Goal: Transaction & Acquisition: Purchase product/service

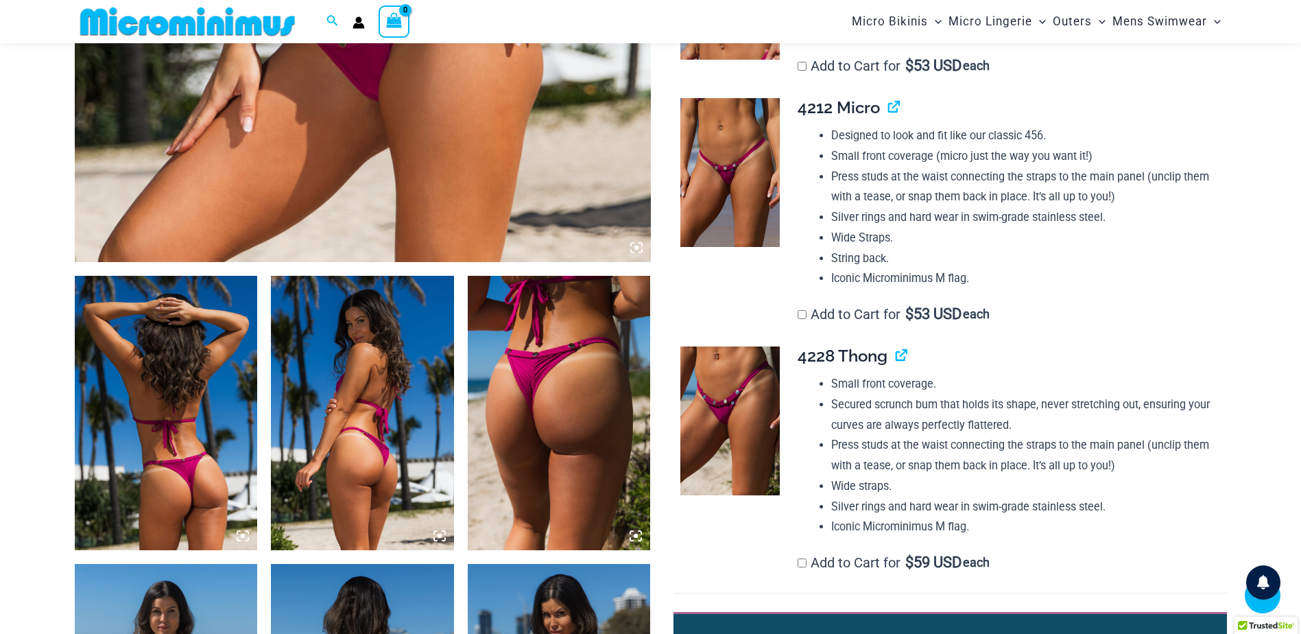
scroll to position [745, 0]
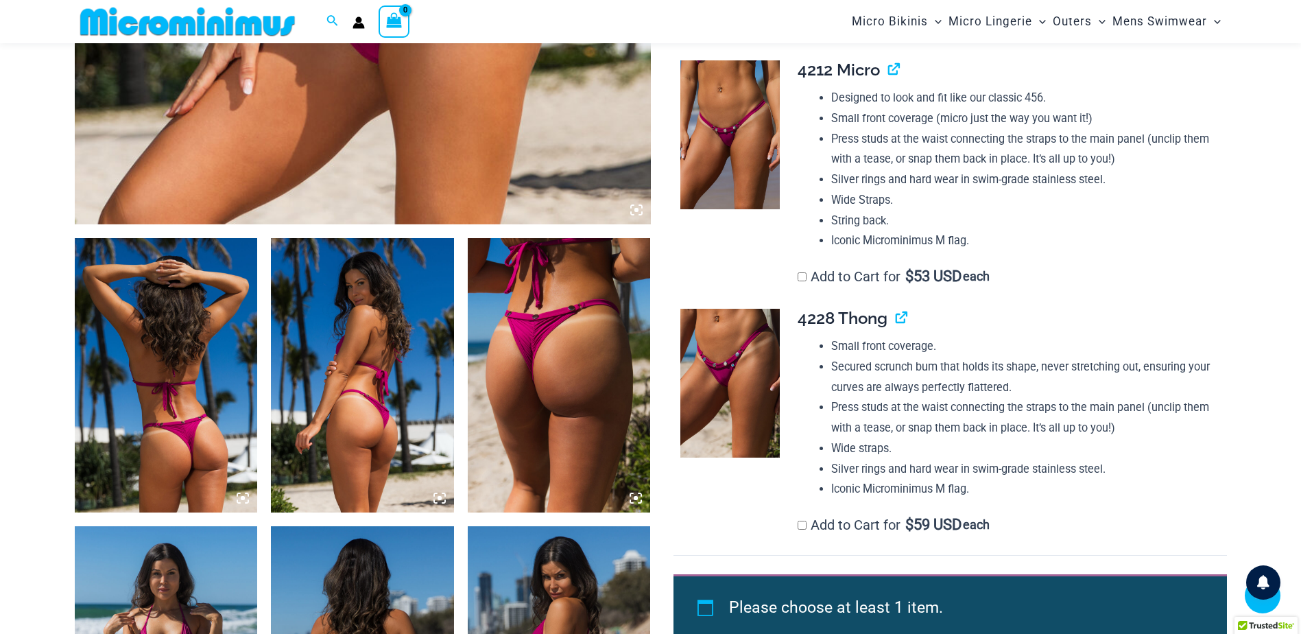
type input "**********"
click at [134, 365] on img at bounding box center [166, 375] width 183 height 274
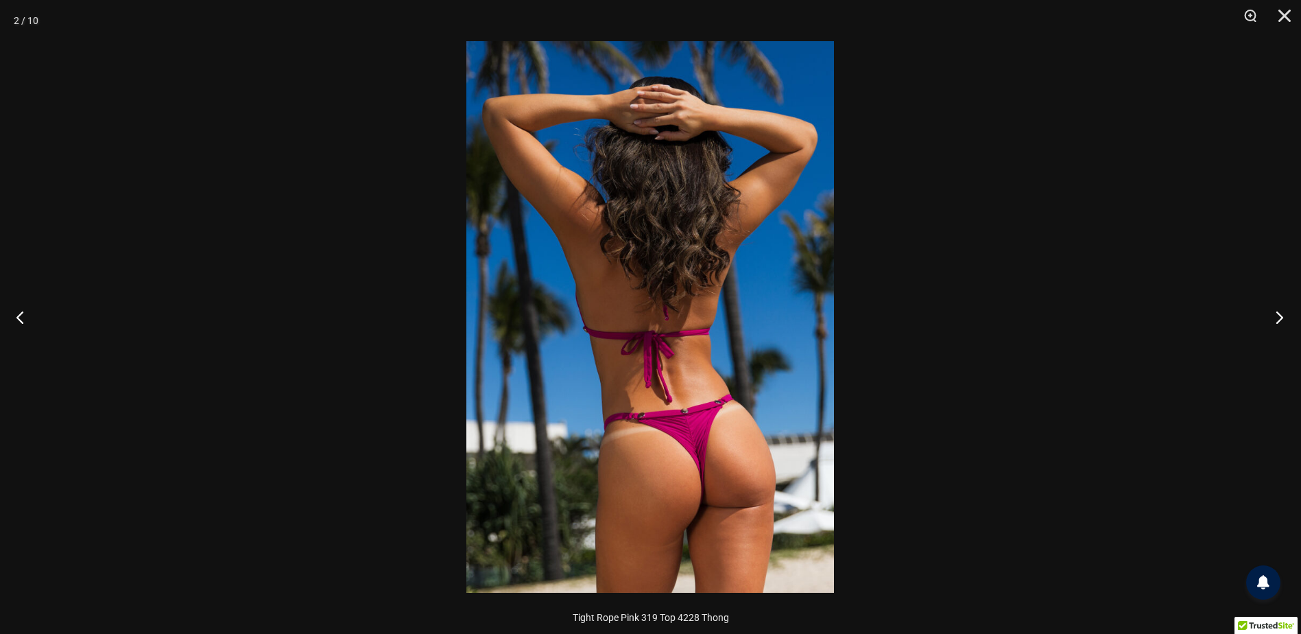
click at [1277, 312] on button "Next" at bounding box center [1275, 317] width 51 height 69
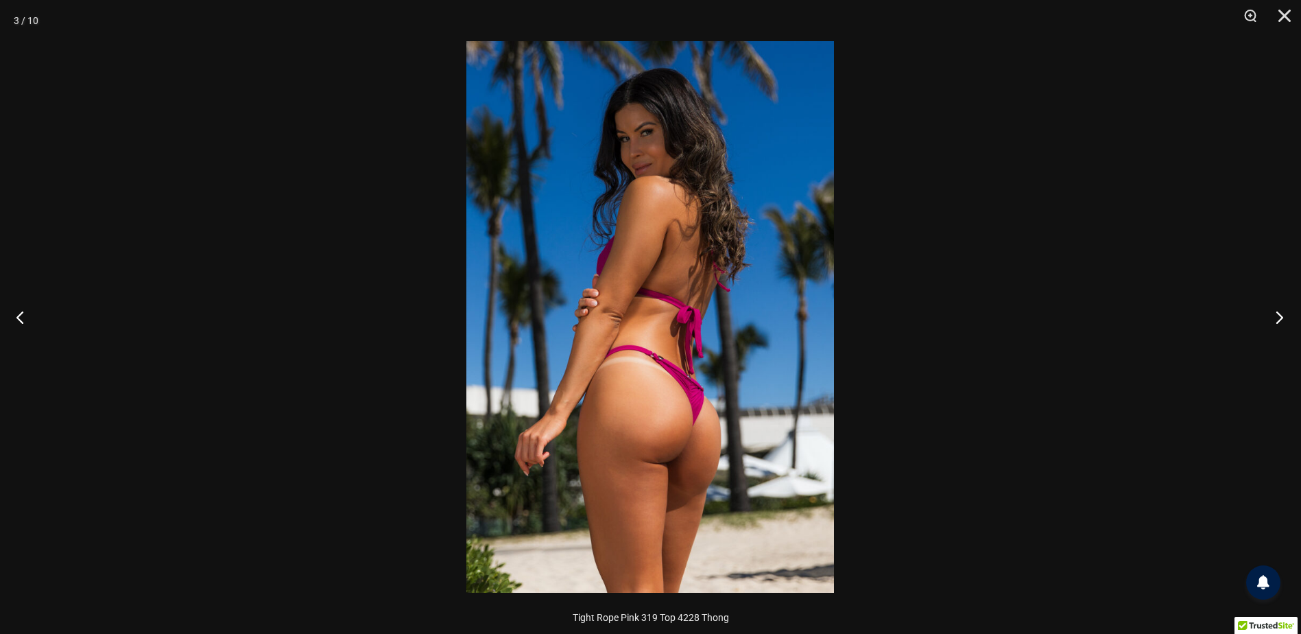
click at [1276, 312] on button "Next" at bounding box center [1275, 317] width 51 height 69
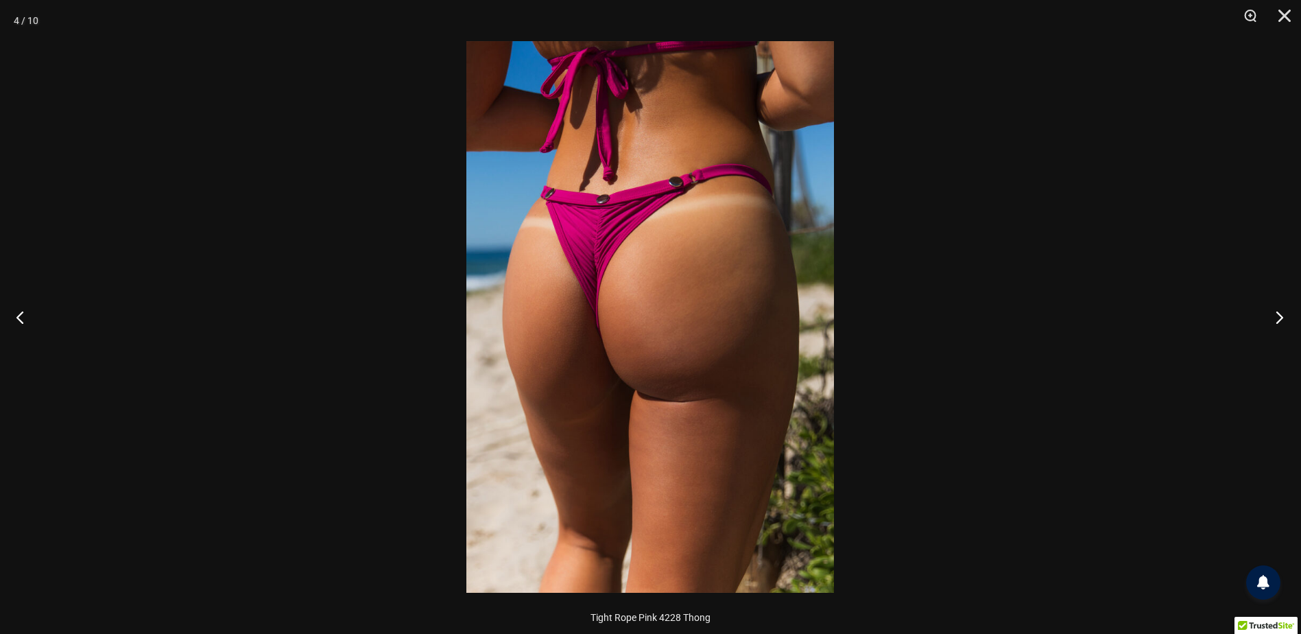
click at [1276, 312] on button "Next" at bounding box center [1275, 317] width 51 height 69
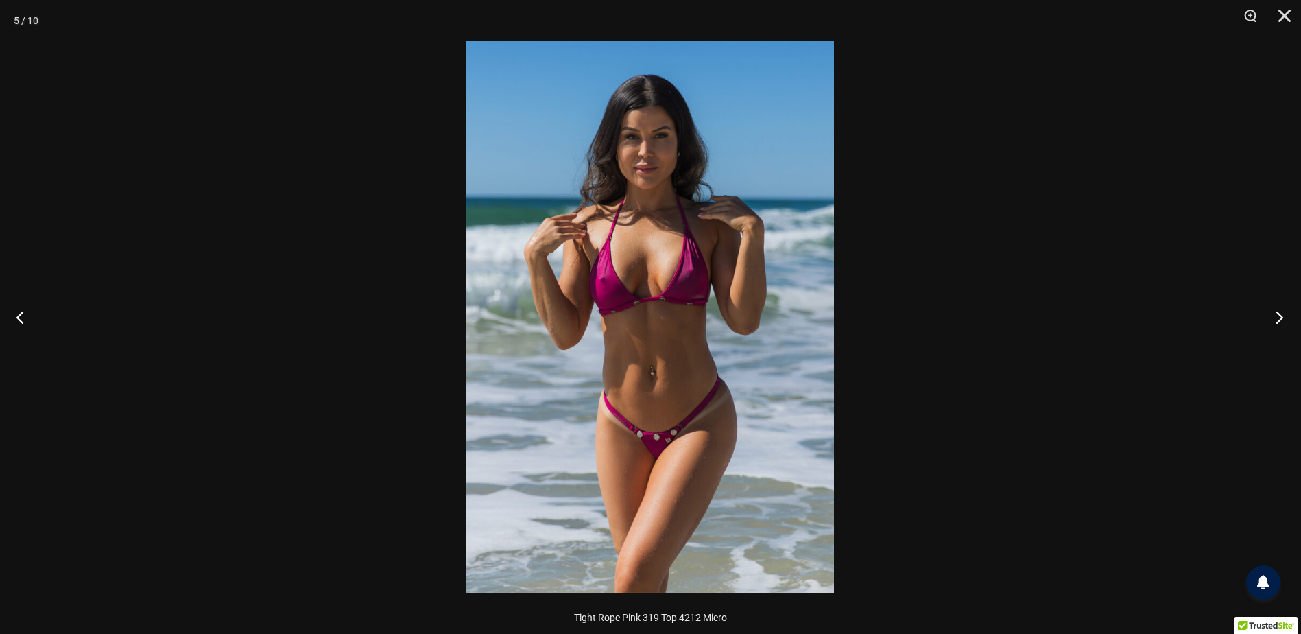
click at [1276, 312] on button "Next" at bounding box center [1275, 317] width 51 height 69
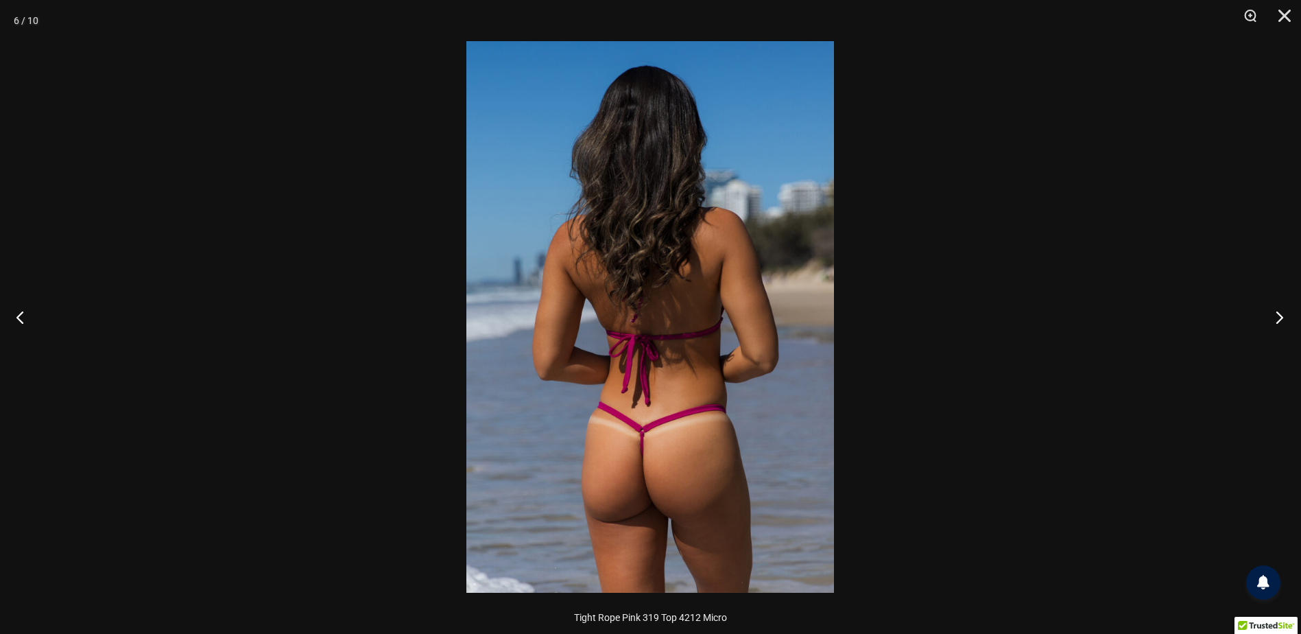
click at [1276, 312] on button "Next" at bounding box center [1275, 317] width 51 height 69
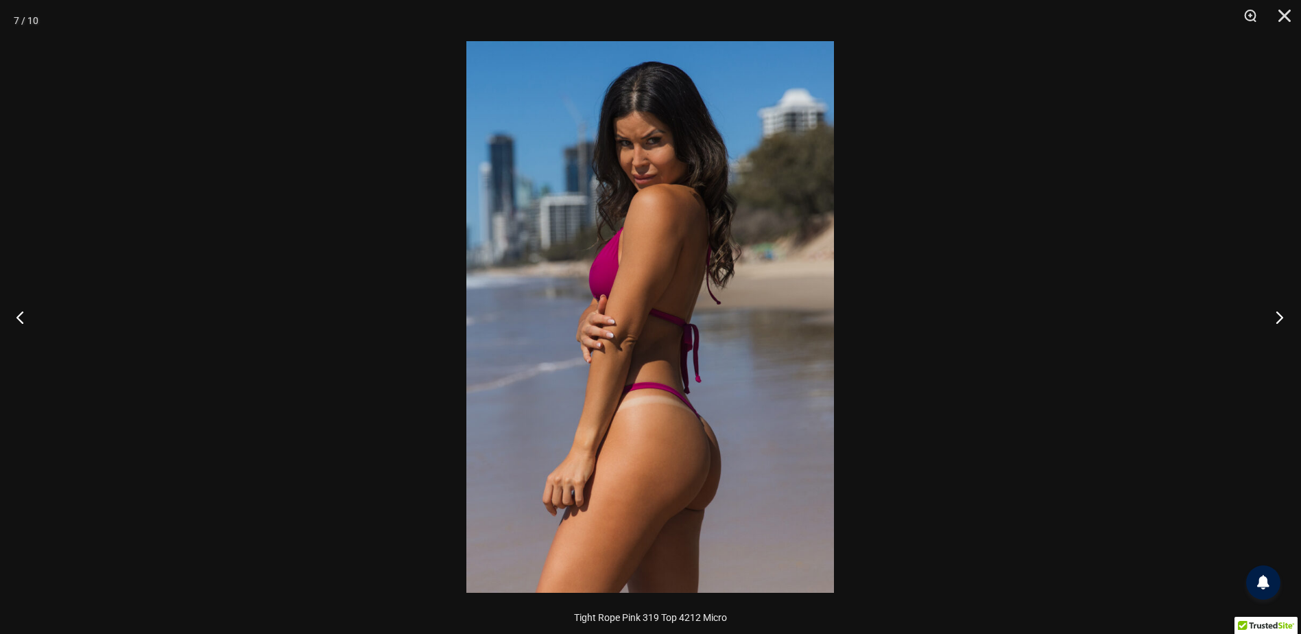
click at [1276, 312] on button "Next" at bounding box center [1275, 317] width 51 height 69
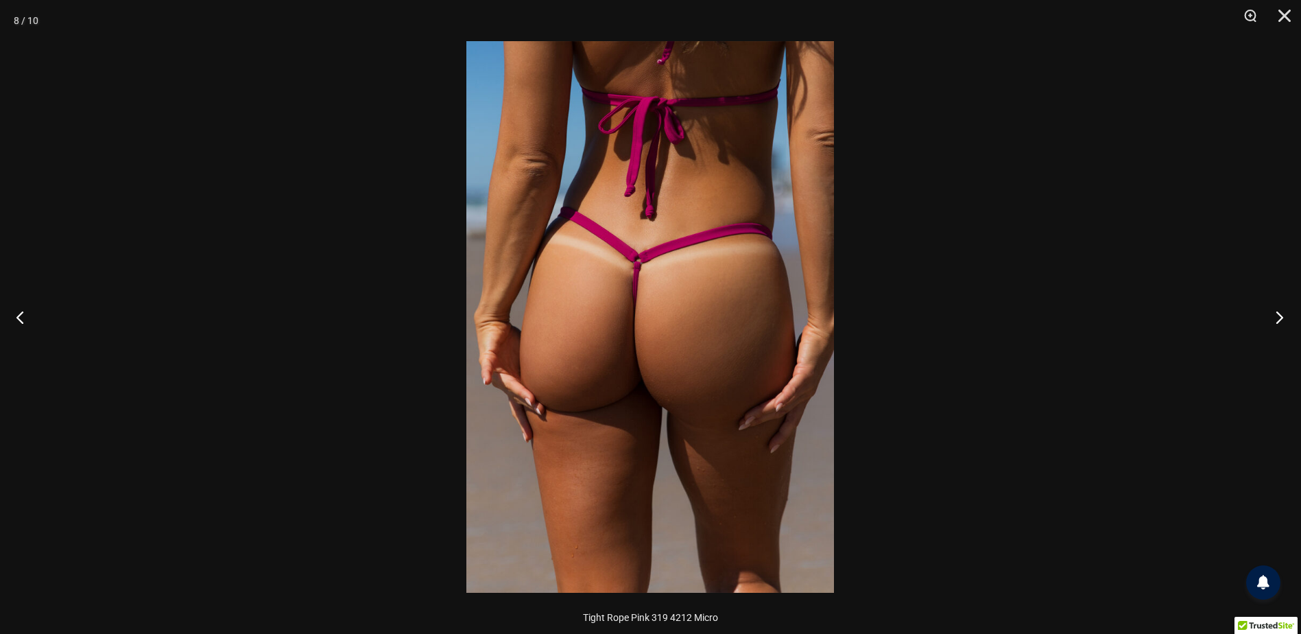
click at [1276, 312] on button "Next" at bounding box center [1275, 317] width 51 height 69
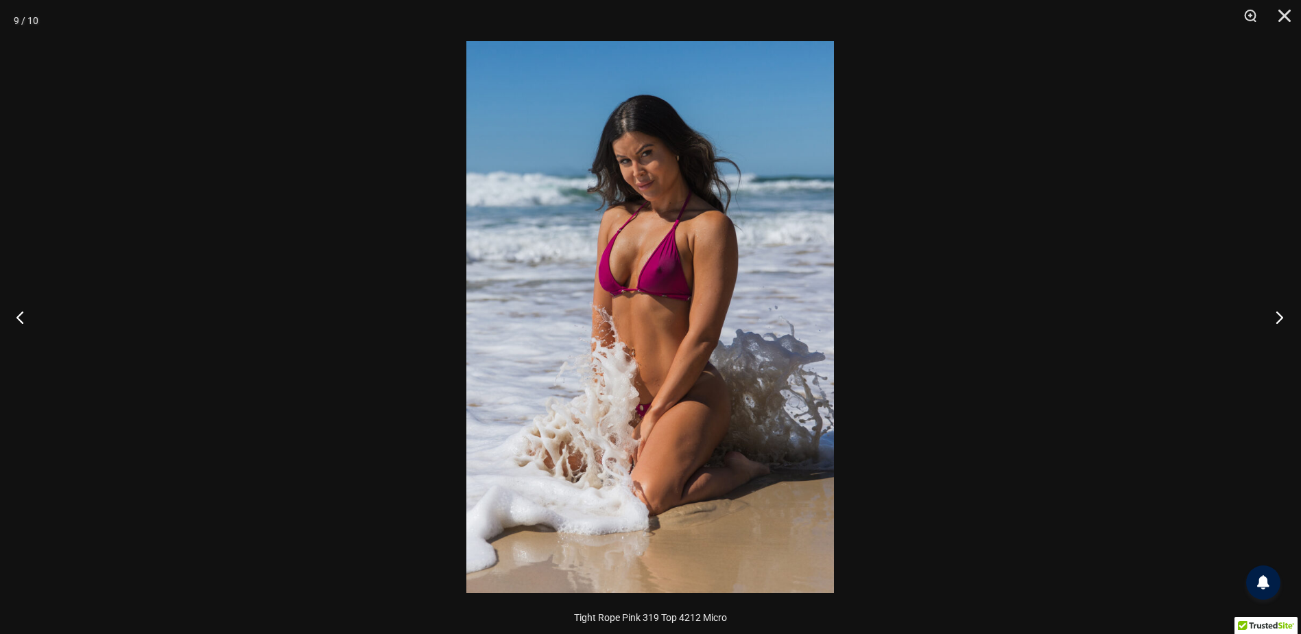
click at [1276, 312] on button "Next" at bounding box center [1275, 317] width 51 height 69
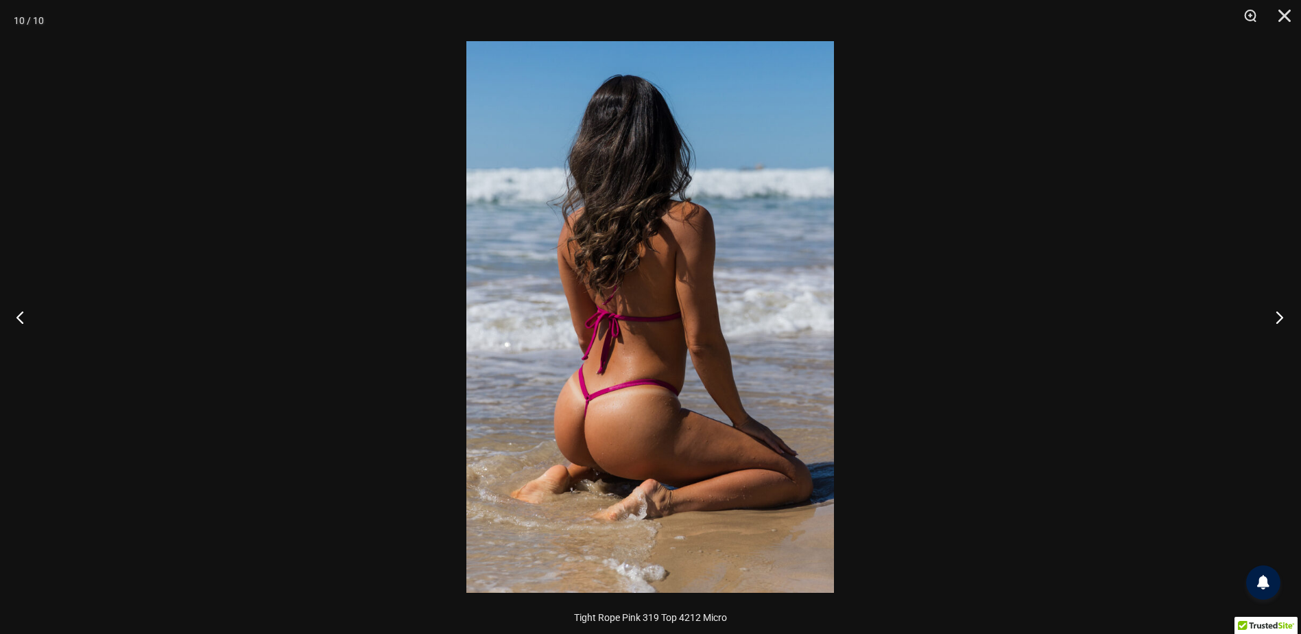
click at [1276, 312] on button "Next" at bounding box center [1275, 317] width 51 height 69
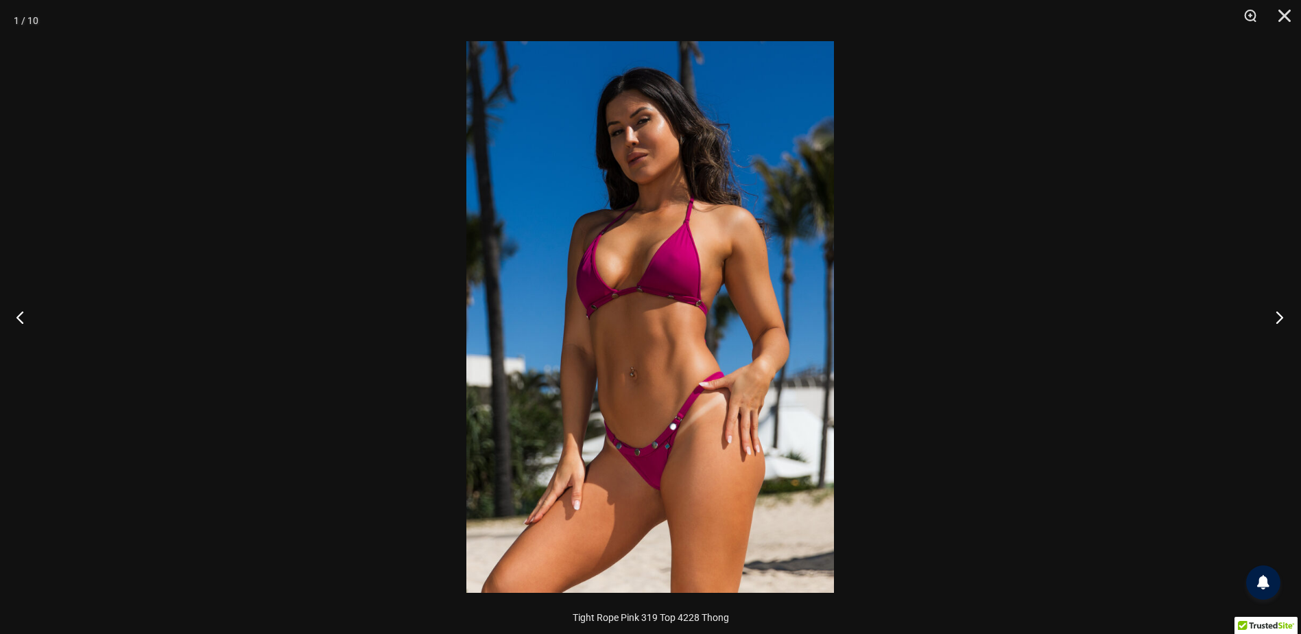
click at [1276, 312] on button "Next" at bounding box center [1275, 317] width 51 height 69
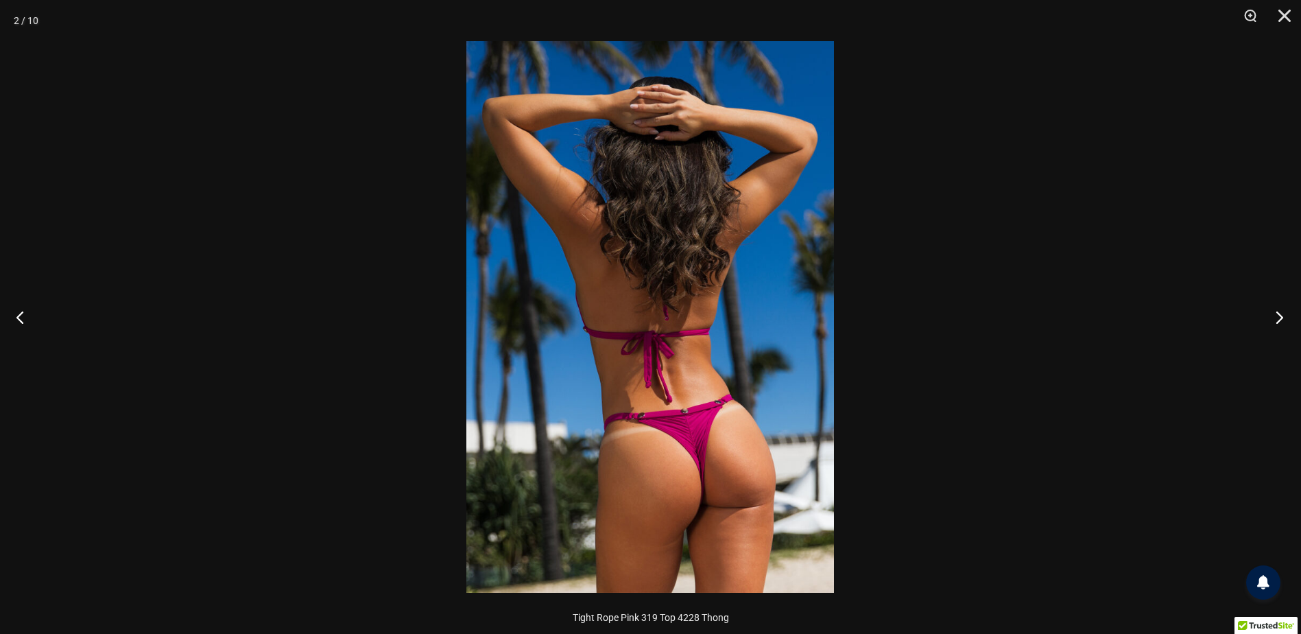
click at [1276, 312] on button "Next" at bounding box center [1275, 317] width 51 height 69
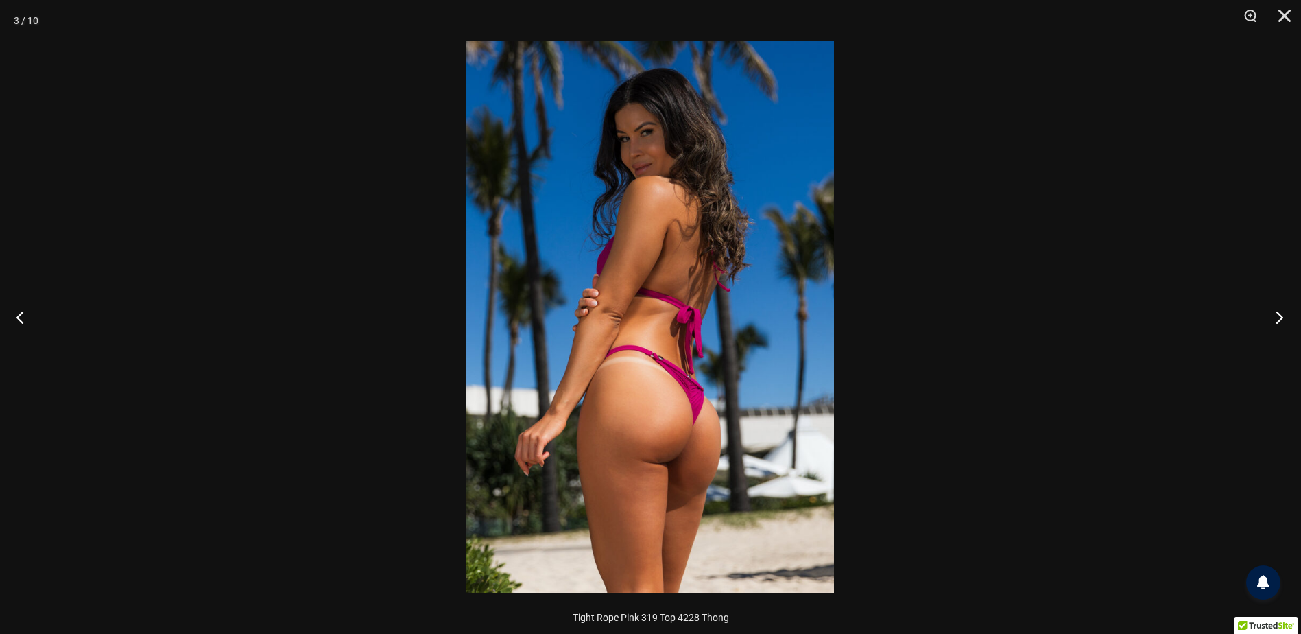
click at [1276, 312] on button "Next" at bounding box center [1275, 317] width 51 height 69
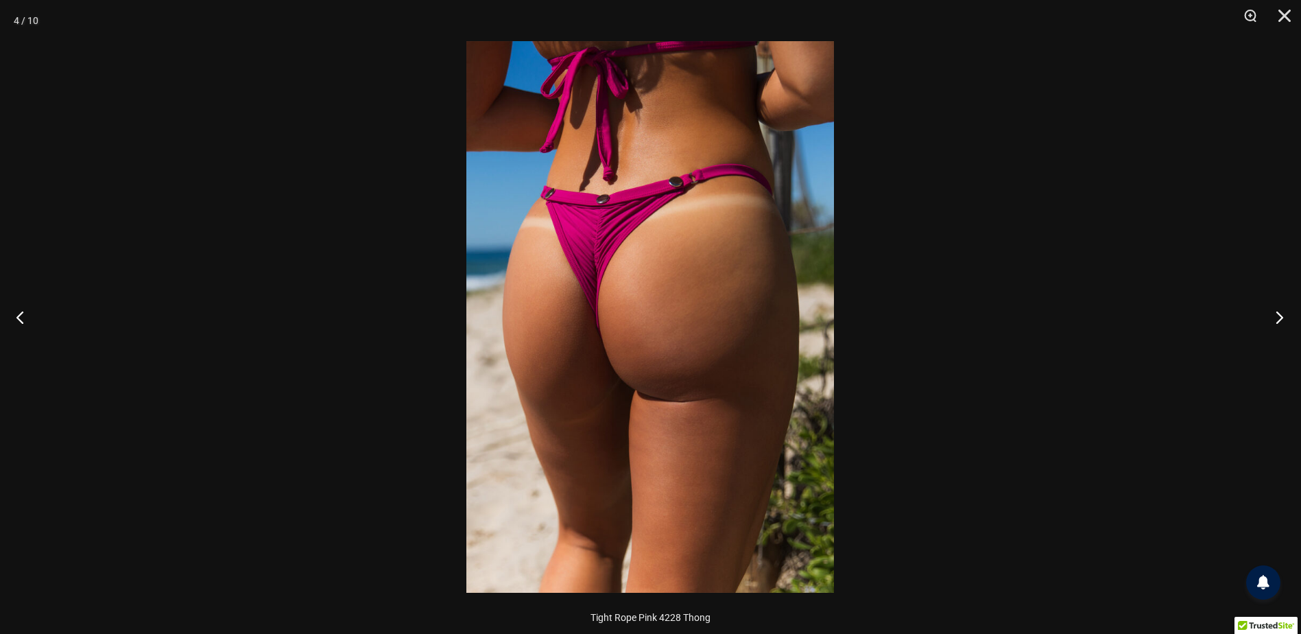
click at [1276, 312] on button "Next" at bounding box center [1275, 317] width 51 height 69
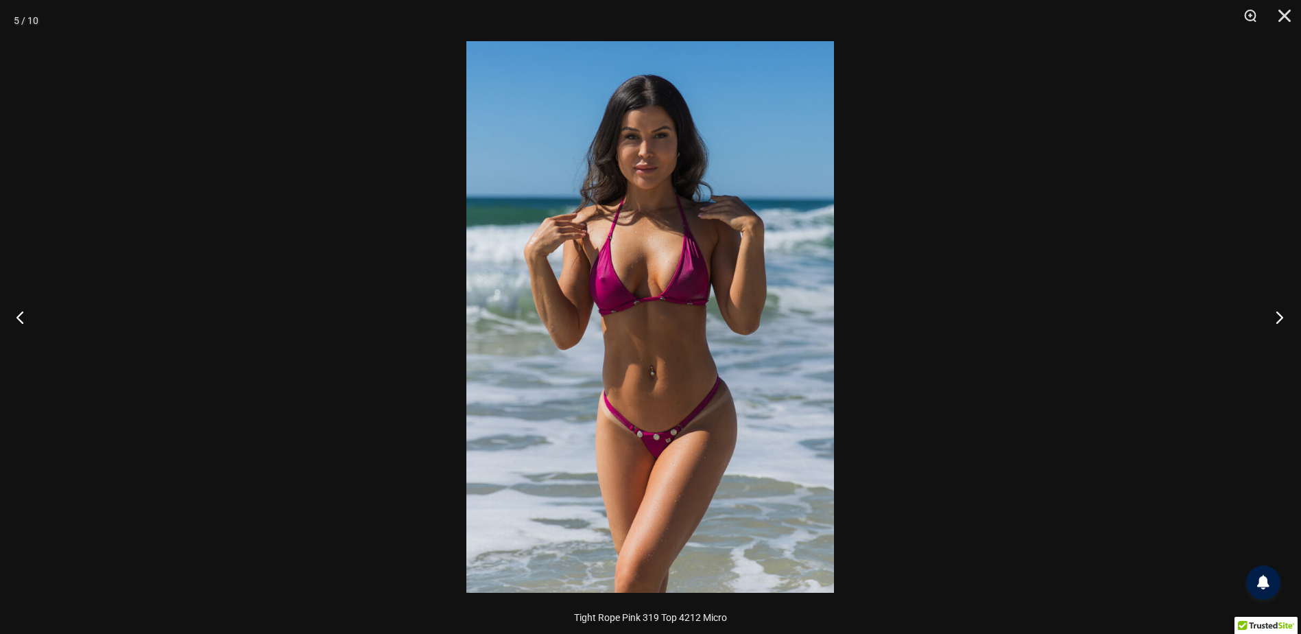
click at [1276, 312] on button "Next" at bounding box center [1275, 317] width 51 height 69
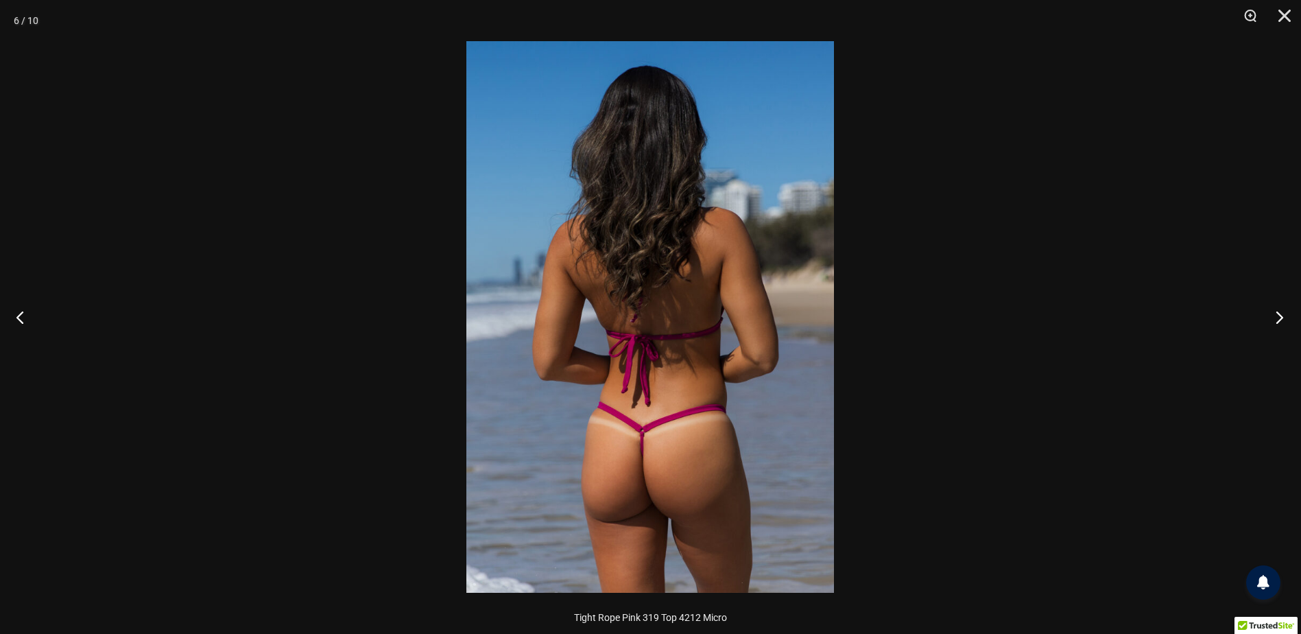
click at [1276, 312] on button "Next" at bounding box center [1275, 317] width 51 height 69
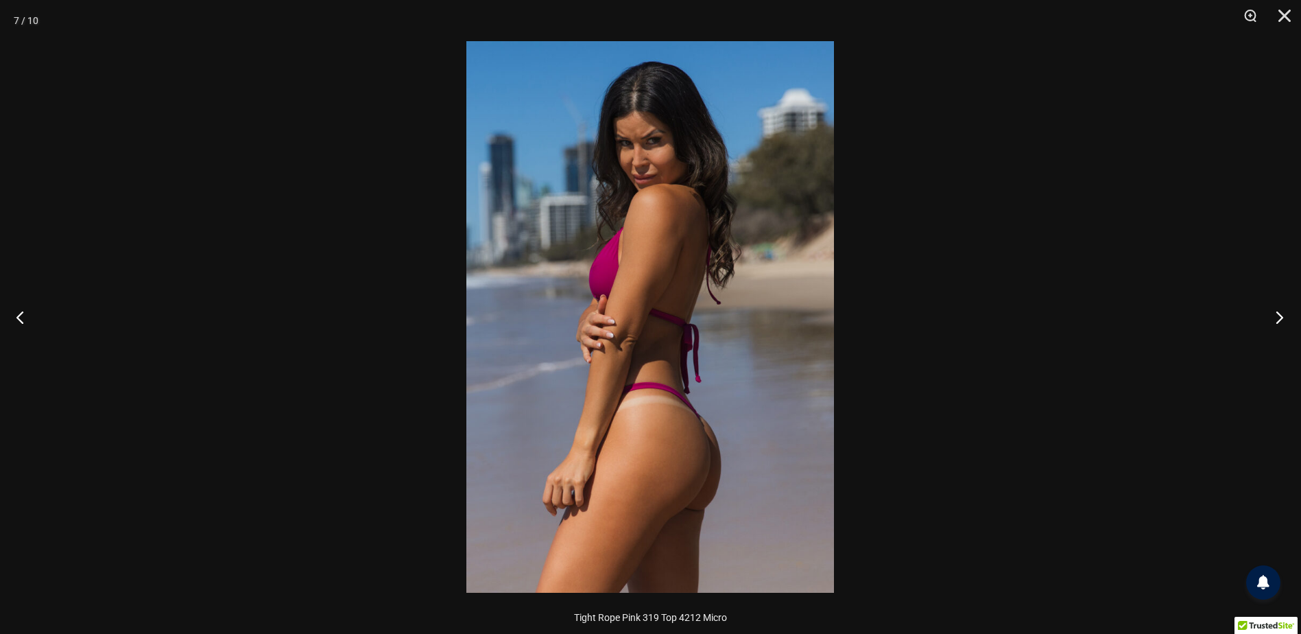
click at [1276, 312] on button "Next" at bounding box center [1275, 317] width 51 height 69
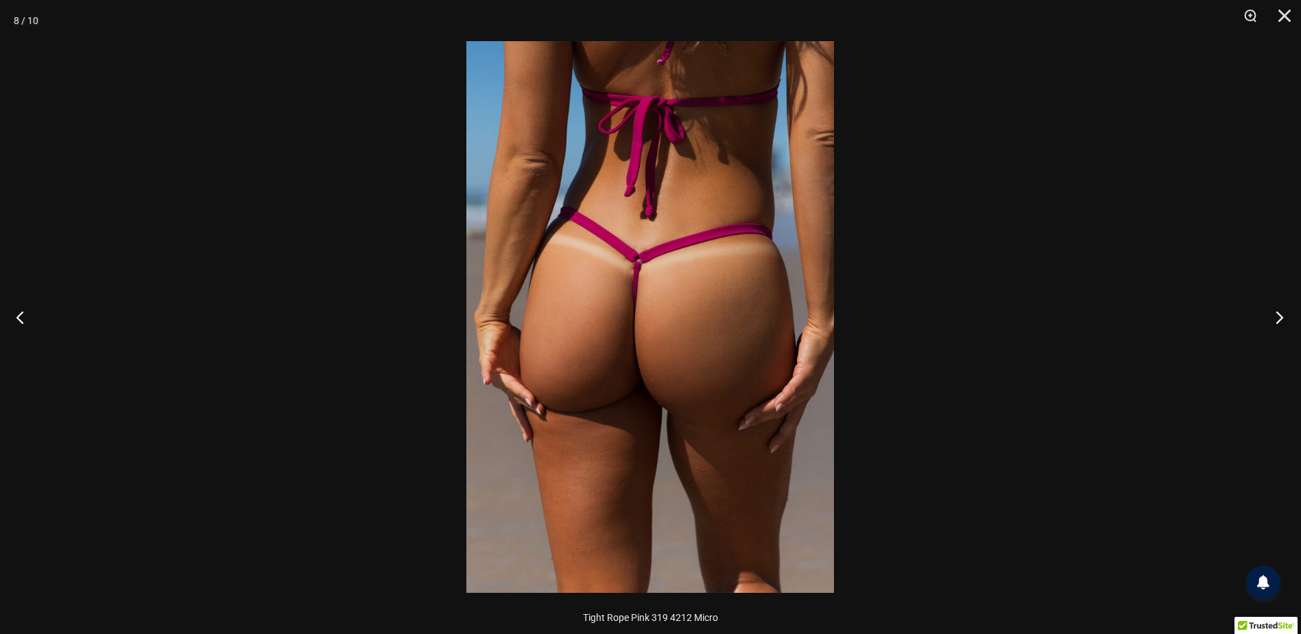
click at [1276, 312] on button "Next" at bounding box center [1275, 317] width 51 height 69
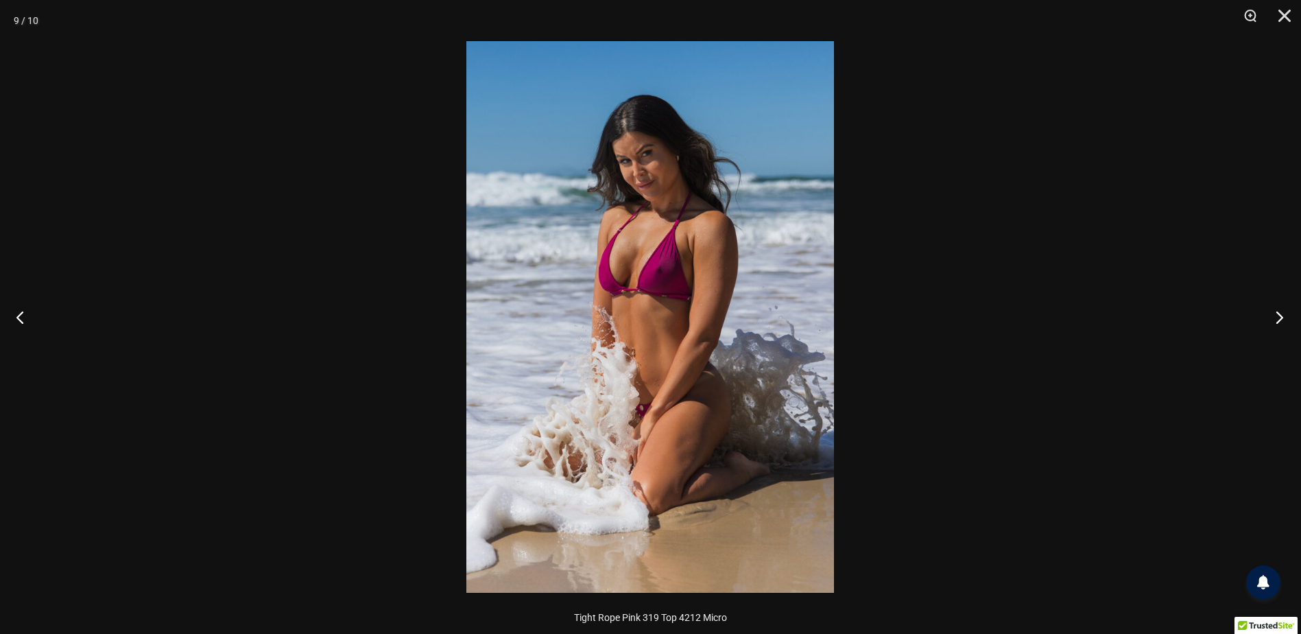
click at [1276, 312] on button "Next" at bounding box center [1275, 317] width 51 height 69
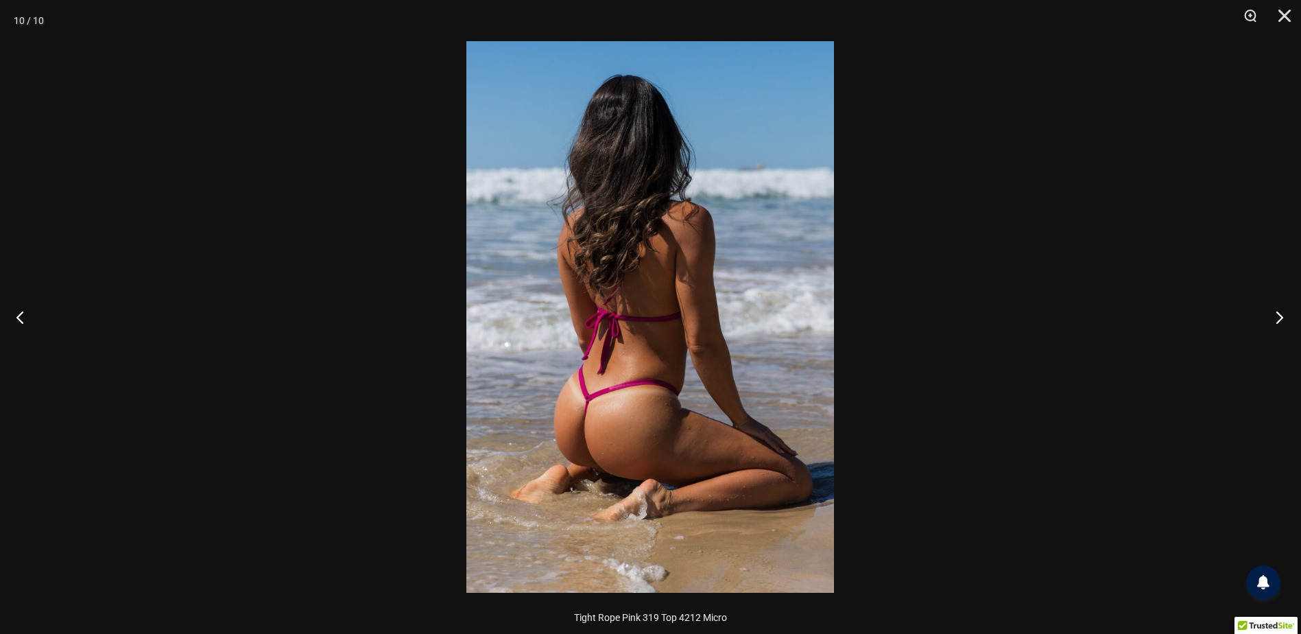
click at [1276, 312] on button "Next" at bounding box center [1275, 317] width 51 height 69
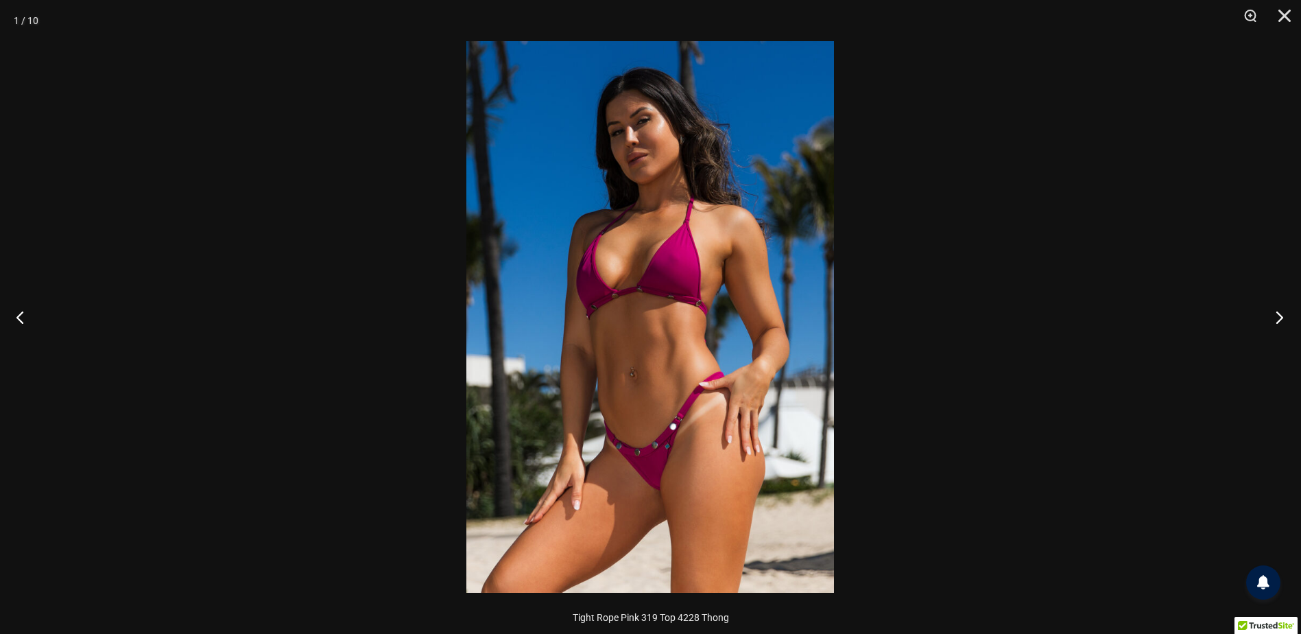
click at [1276, 312] on button "Next" at bounding box center [1275, 317] width 51 height 69
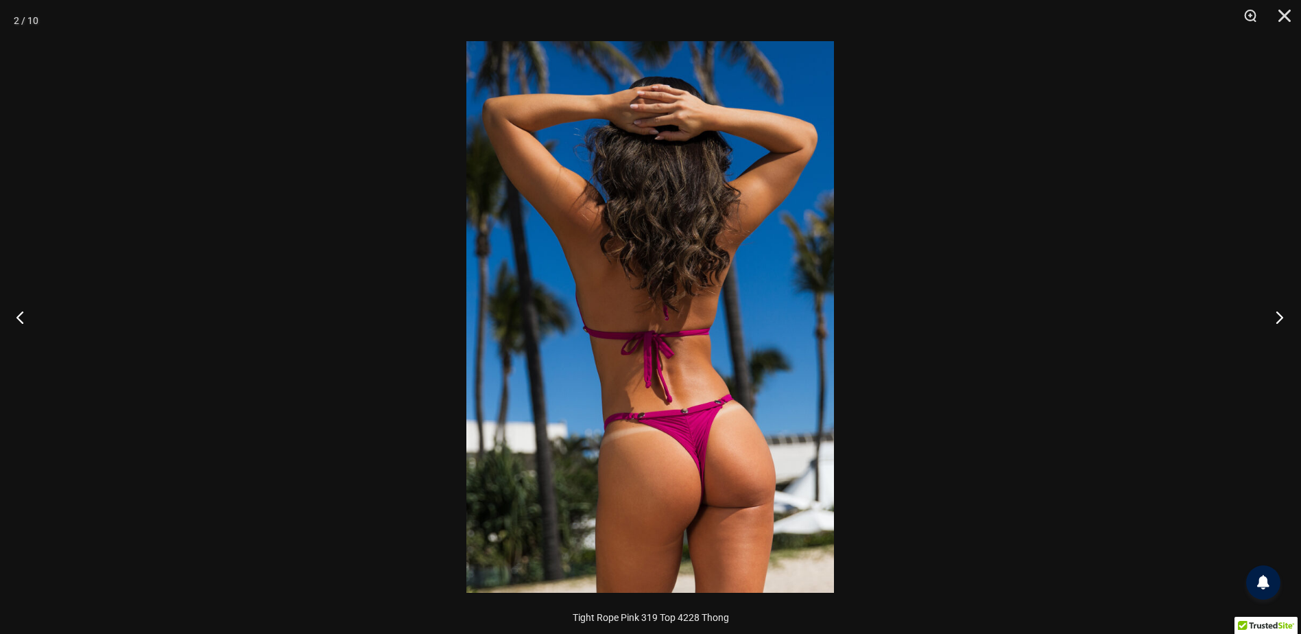
click at [1276, 312] on button "Next" at bounding box center [1275, 317] width 51 height 69
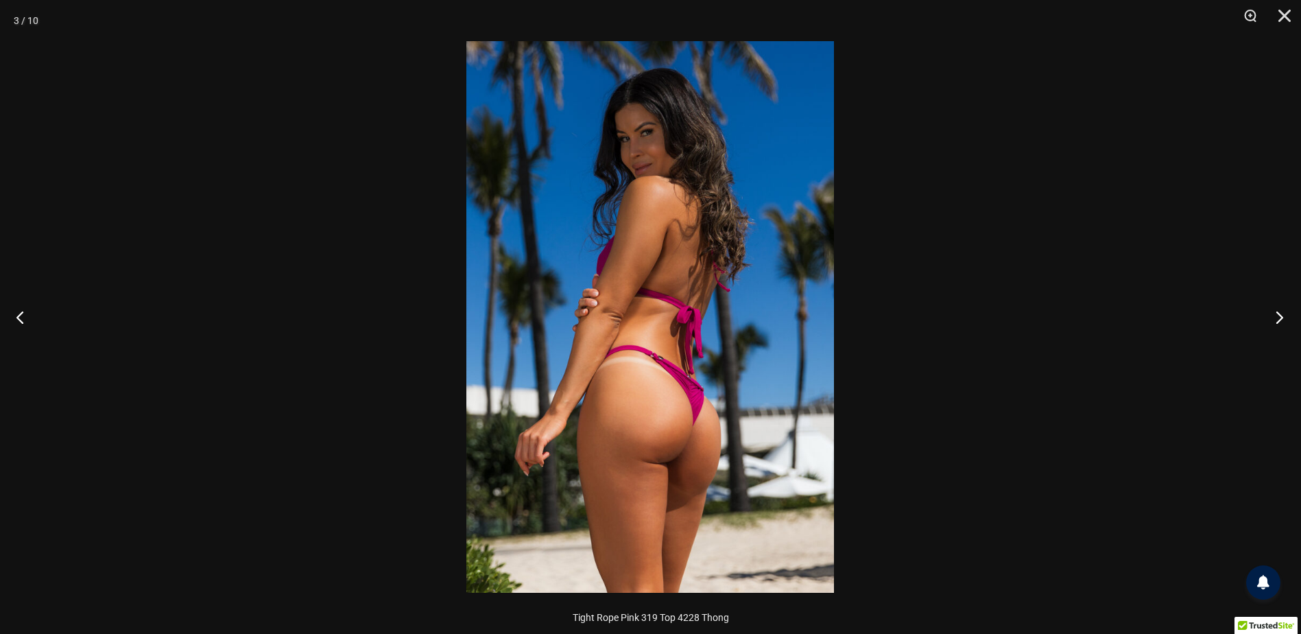
click at [1276, 312] on button "Next" at bounding box center [1275, 317] width 51 height 69
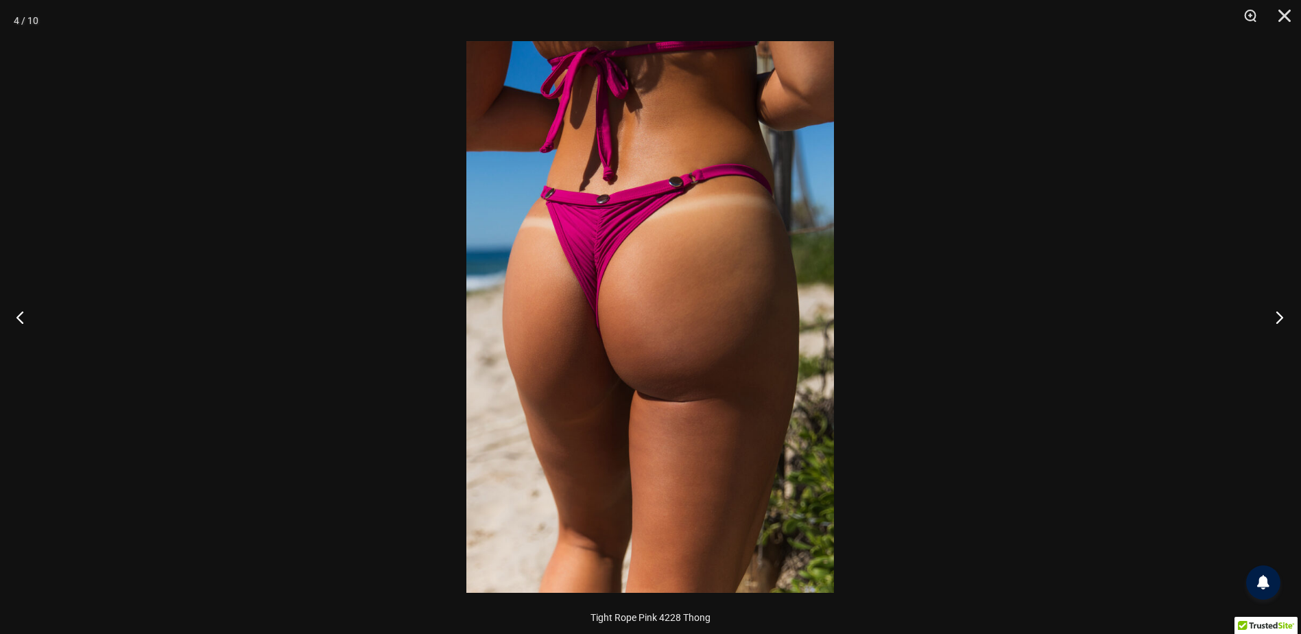
click at [1276, 312] on button "Next" at bounding box center [1275, 317] width 51 height 69
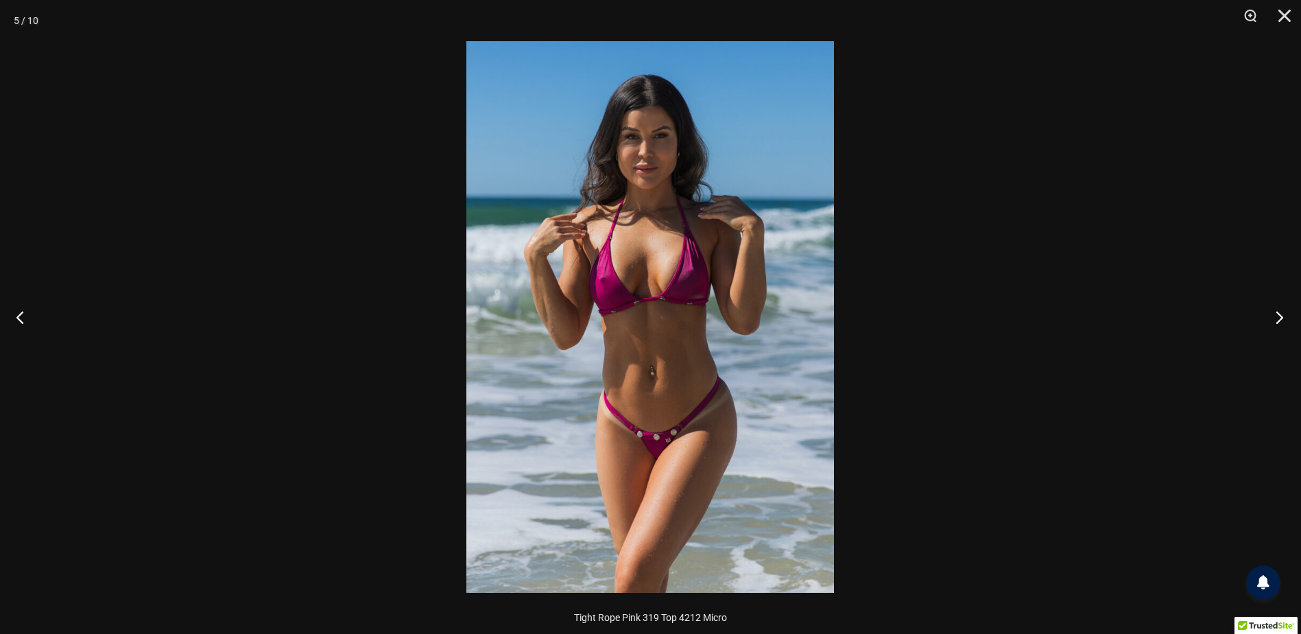
click at [1276, 312] on button "Next" at bounding box center [1275, 317] width 51 height 69
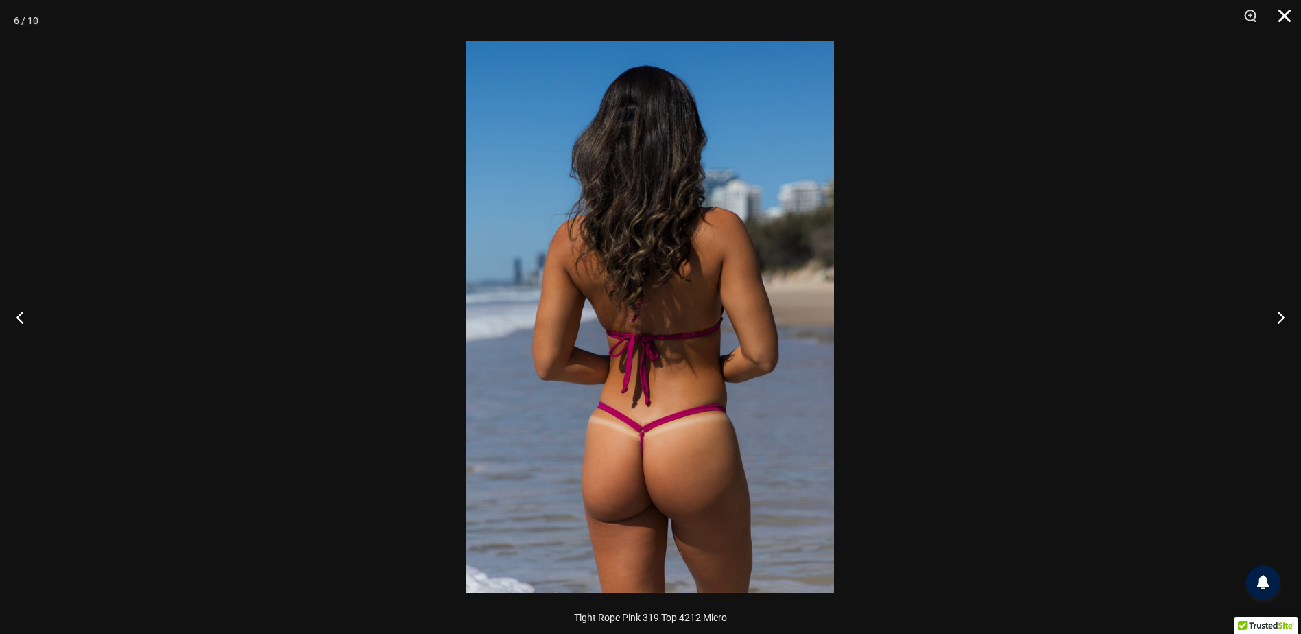
click at [1284, 9] on button "Close" at bounding box center [1280, 20] width 34 height 41
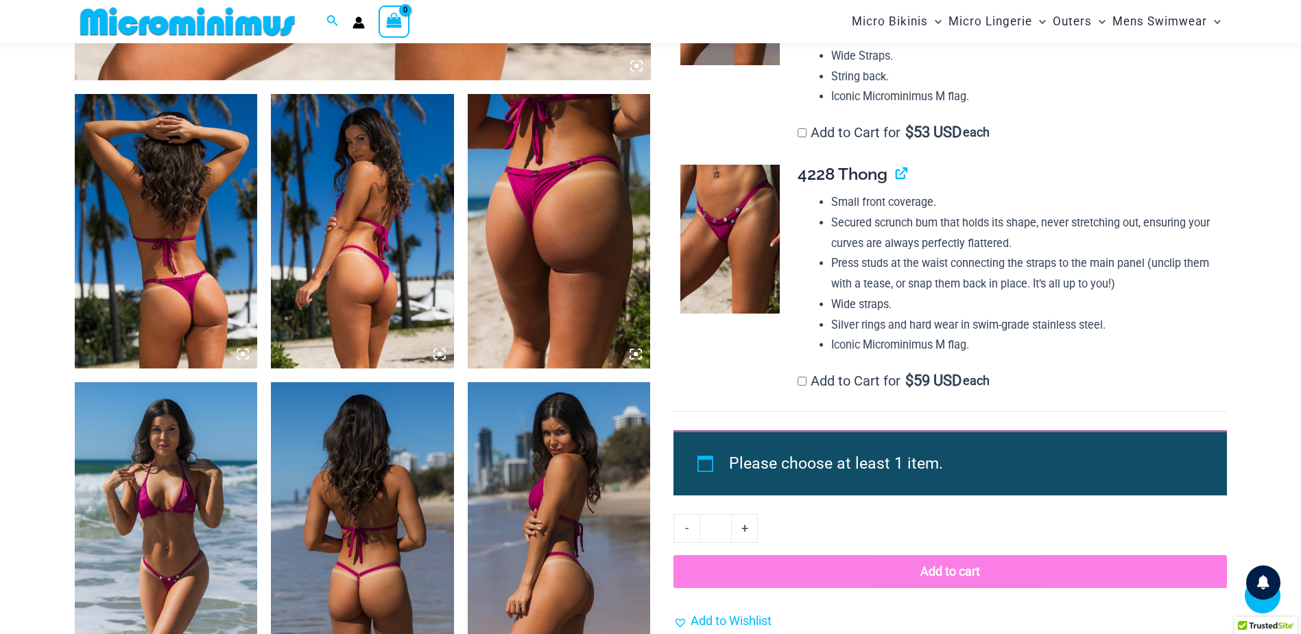
scroll to position [951, 0]
